Goal: Information Seeking & Learning: Check status

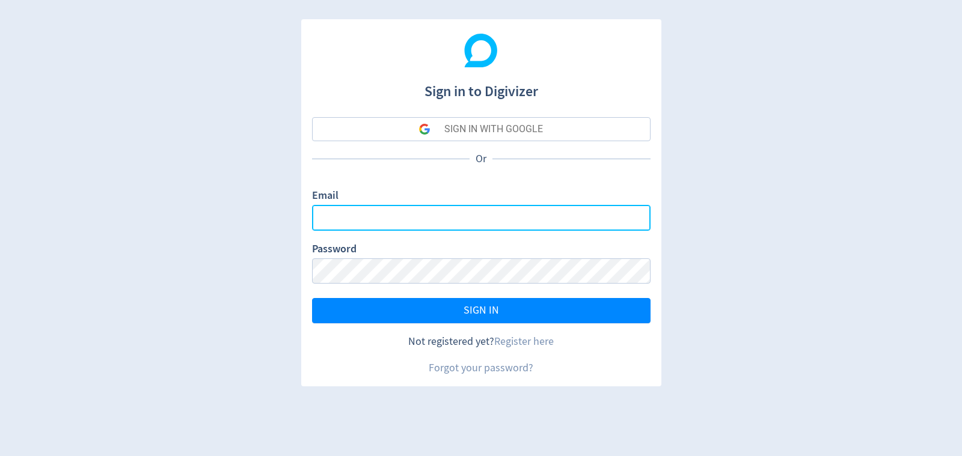
type input "[PERSON_NAME][EMAIL_ADDRESS][DOMAIN_NAME]"
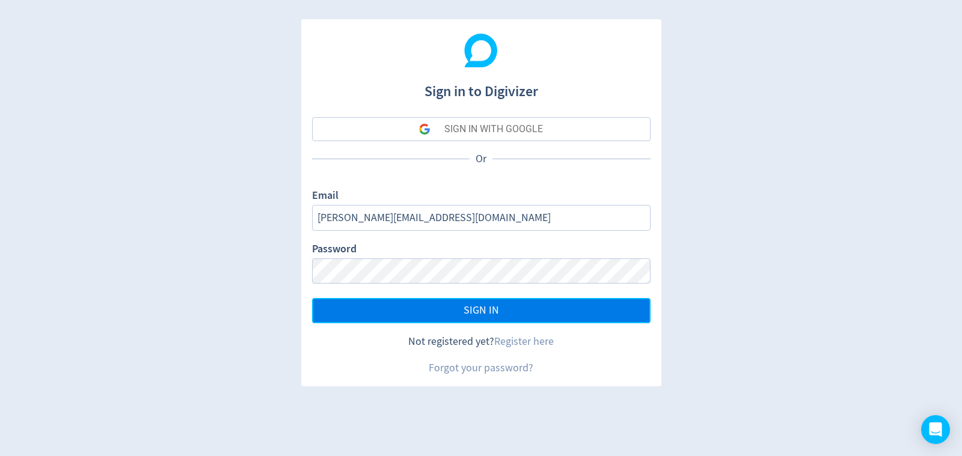
click at [540, 313] on button "SIGN IN" at bounding box center [481, 310] width 338 height 25
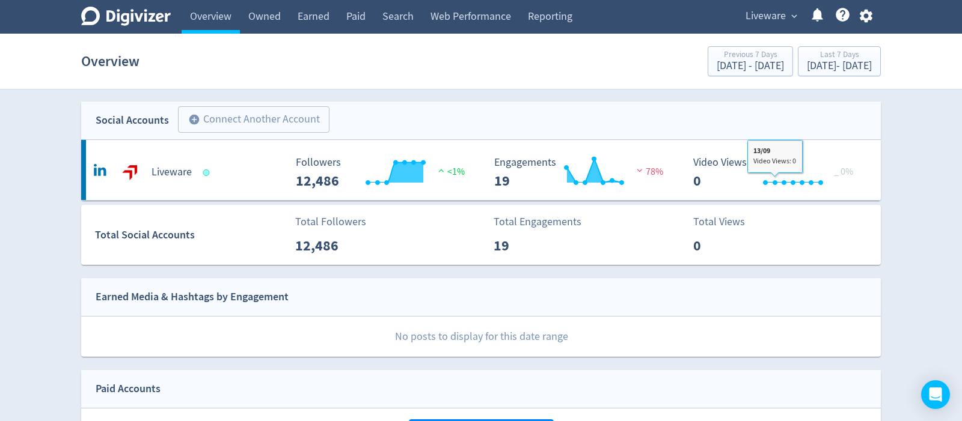
click at [786, 12] on button "Liveware expand_more" at bounding box center [770, 16] width 59 height 19
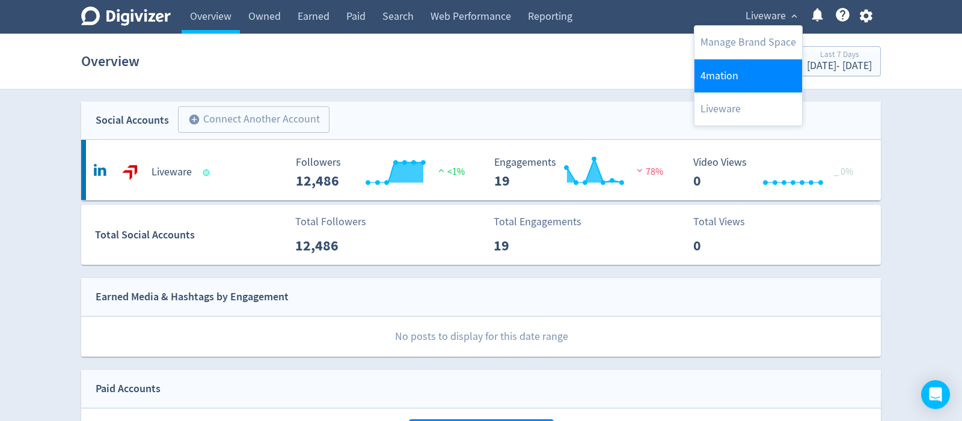
click at [723, 75] on link "4mation" at bounding box center [748, 76] width 108 height 33
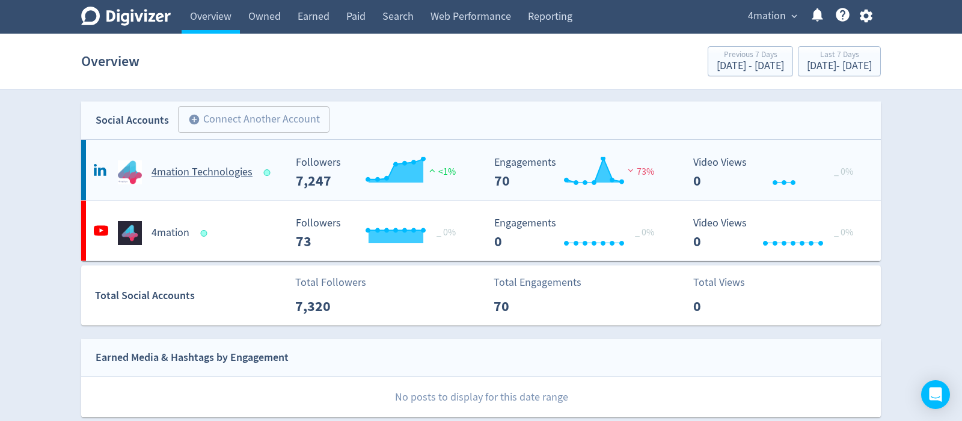
click at [188, 172] on h5 "4mation Technologies" at bounding box center [201, 172] width 101 height 14
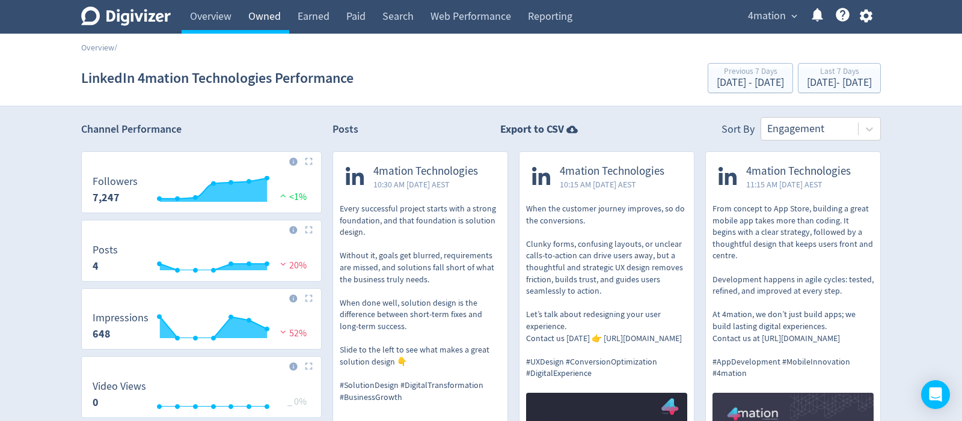
click at [275, 17] on link "Owned" at bounding box center [264, 17] width 49 height 34
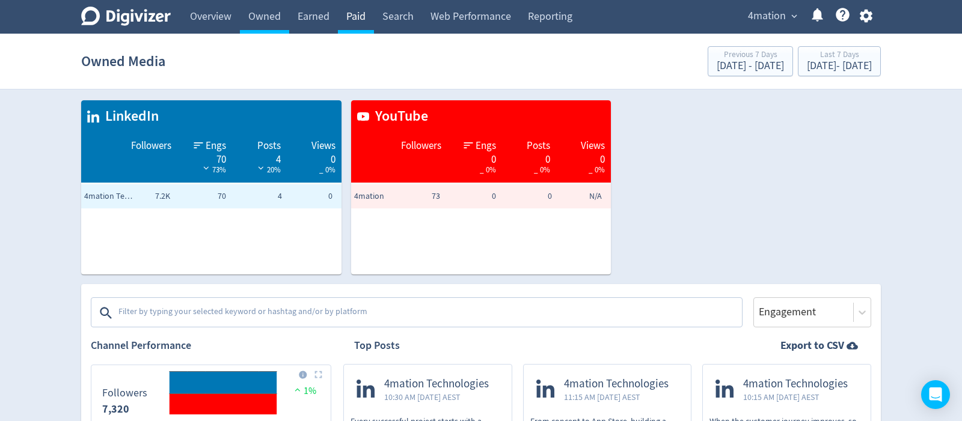
click at [364, 10] on link "Paid" at bounding box center [356, 17] width 36 height 34
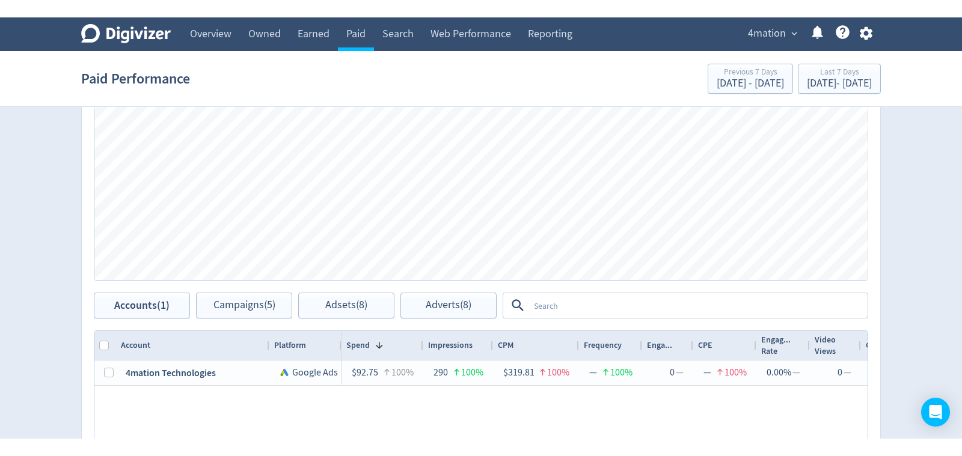
scroll to position [364, 0]
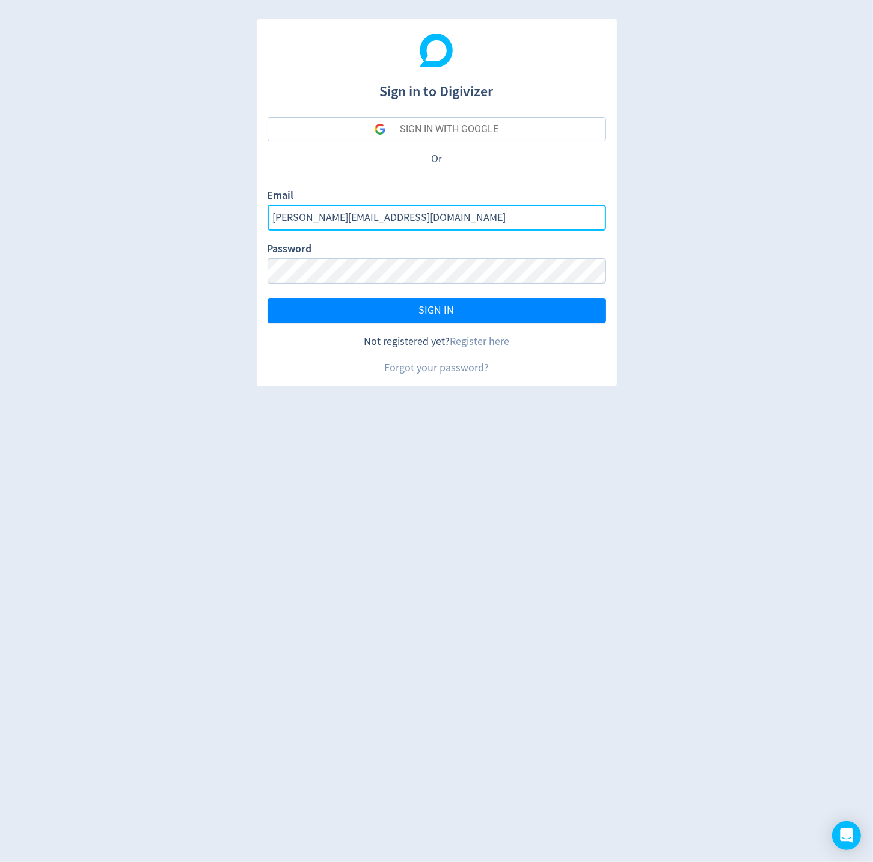
drag, startPoint x: 448, startPoint y: 221, endPoint x: 337, endPoint y: 222, distance: 110.6
click at [337, 222] on input "[PERSON_NAME][EMAIL_ADDRESS][DOMAIN_NAME]" at bounding box center [436, 218] width 338 height 26
type input "michael.cali@liveware.co"
click at [267, 298] on button "SIGN IN" at bounding box center [436, 310] width 338 height 25
